Goal: Information Seeking & Learning: Learn about a topic

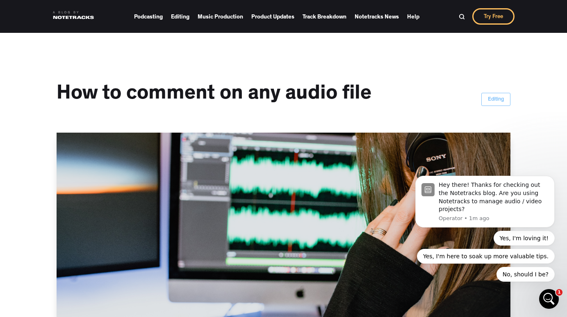
click at [75, 17] on link at bounding box center [73, 15] width 41 height 16
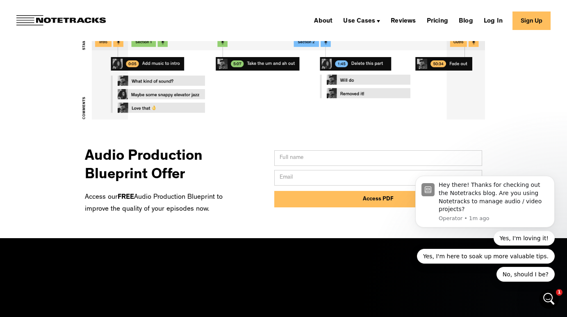
scroll to position [357, 0]
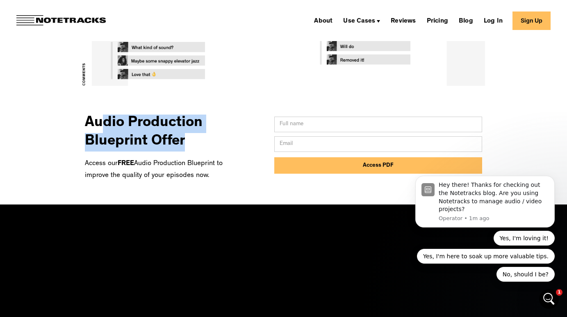
drag, startPoint x: 105, startPoint y: 128, endPoint x: 185, endPoint y: 147, distance: 82.4
click at [185, 147] on h3 "Audio Production Blueprint Offer" at bounding box center [159, 128] width 148 height 45
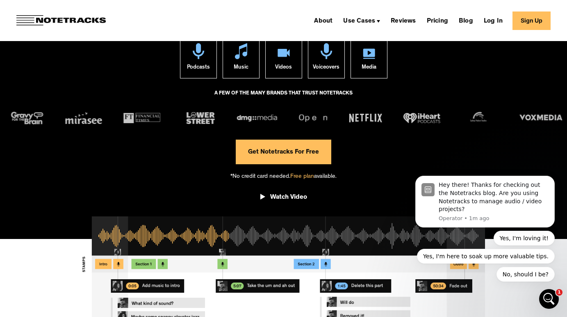
scroll to position [262, 0]
